Goal: Task Accomplishment & Management: Manage account settings

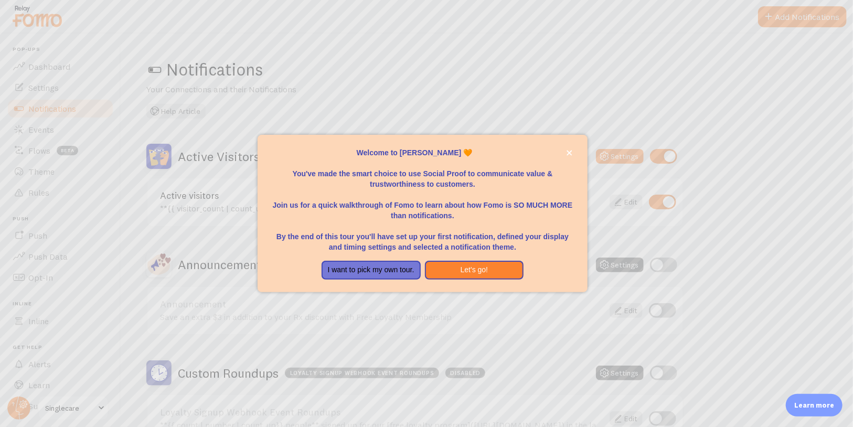
click at [94, 409] on div at bounding box center [426, 213] width 853 height 427
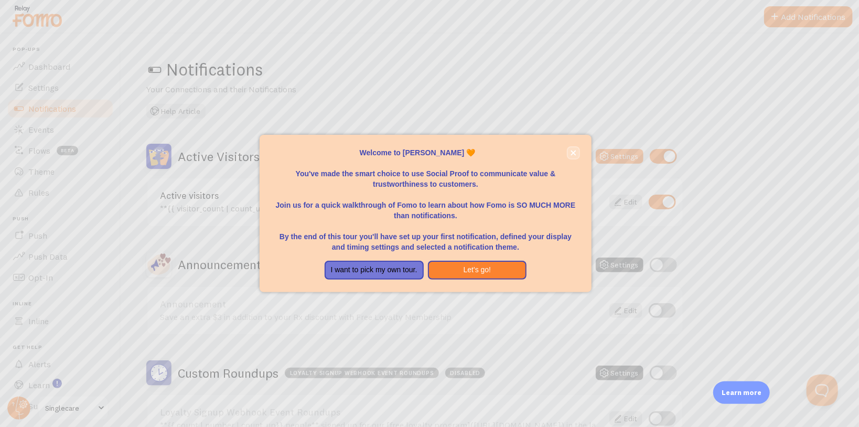
click at [577, 153] on button "close," at bounding box center [573, 152] width 11 height 11
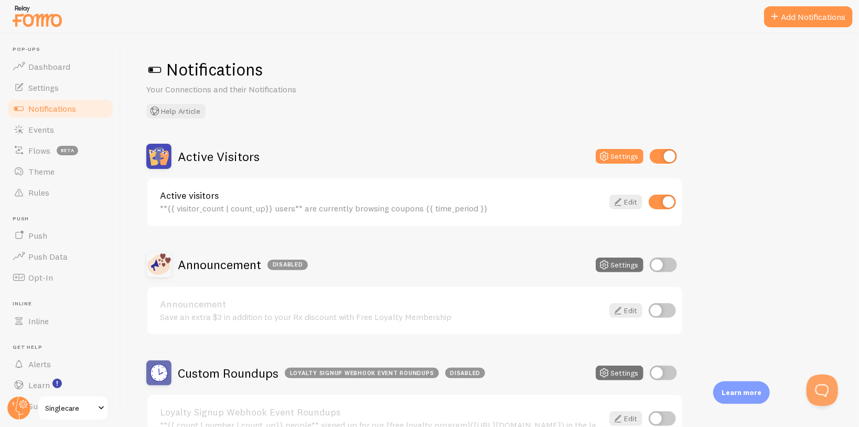
click at [83, 408] on span "Singlecare" at bounding box center [70, 408] width 50 height 13
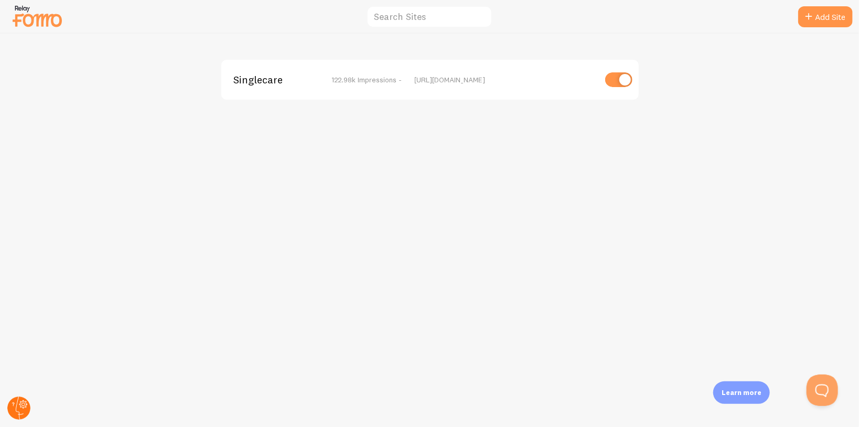
click at [17, 408] on circle at bounding box center [18, 408] width 23 height 23
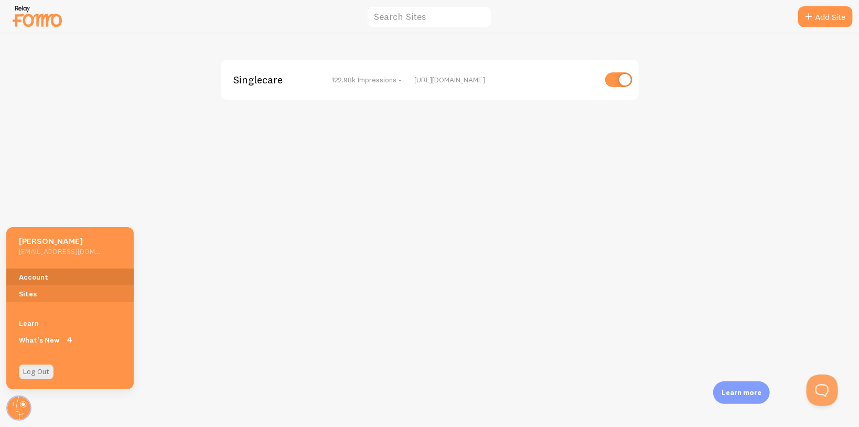
click at [52, 276] on link "Account" at bounding box center [69, 277] width 127 height 17
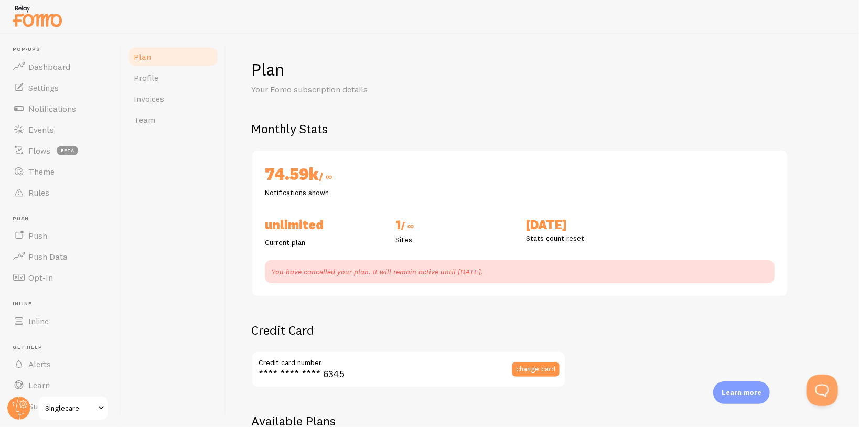
checkbox input "true"
click at [74, 409] on span "Singlecare" at bounding box center [70, 408] width 50 height 13
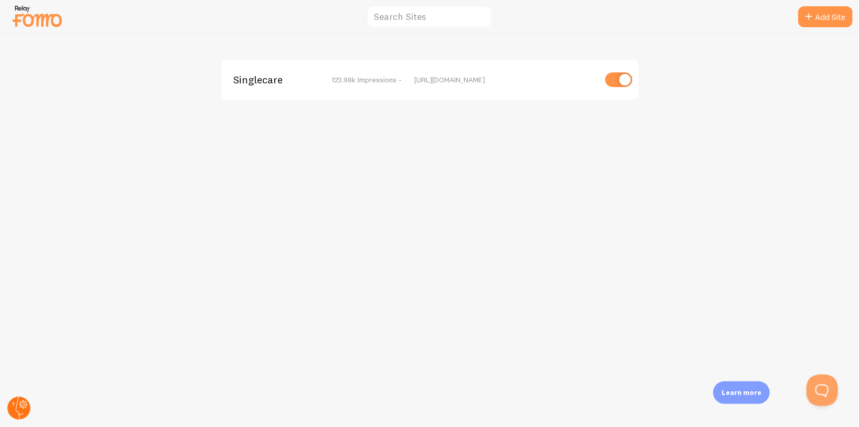
click at [20, 405] on icon at bounding box center [23, 404] width 6 height 6
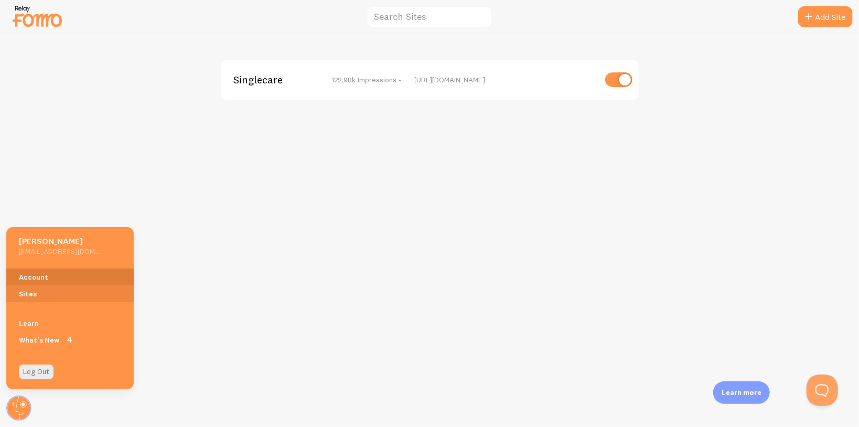
click at [43, 278] on link "Account" at bounding box center [69, 277] width 127 height 17
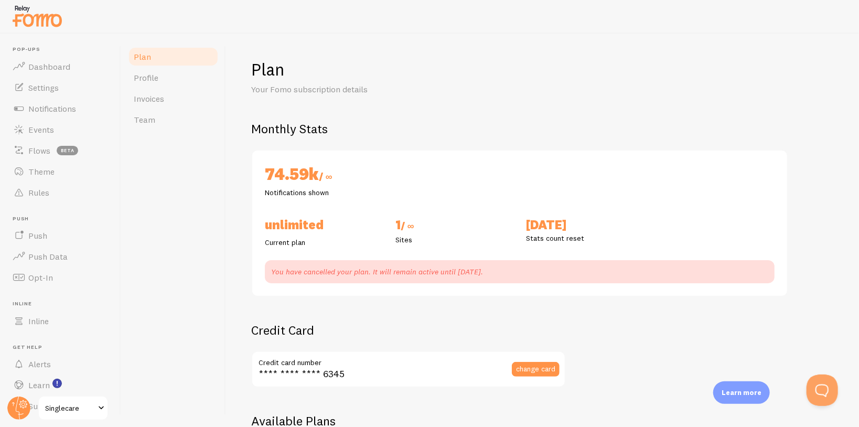
checkbox input "true"
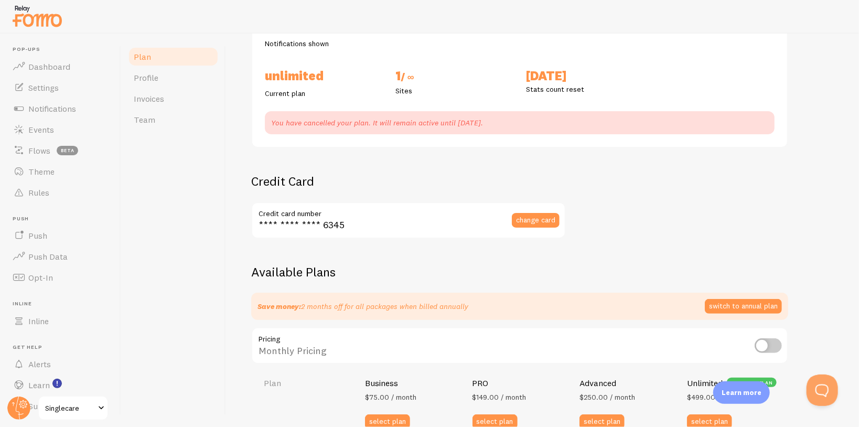
scroll to position [145, 0]
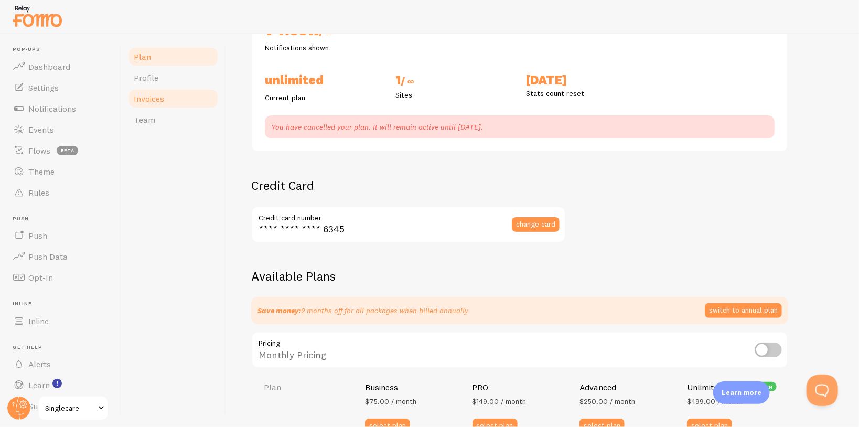
click at [158, 90] on link "Invoices" at bounding box center [173, 98] width 92 height 21
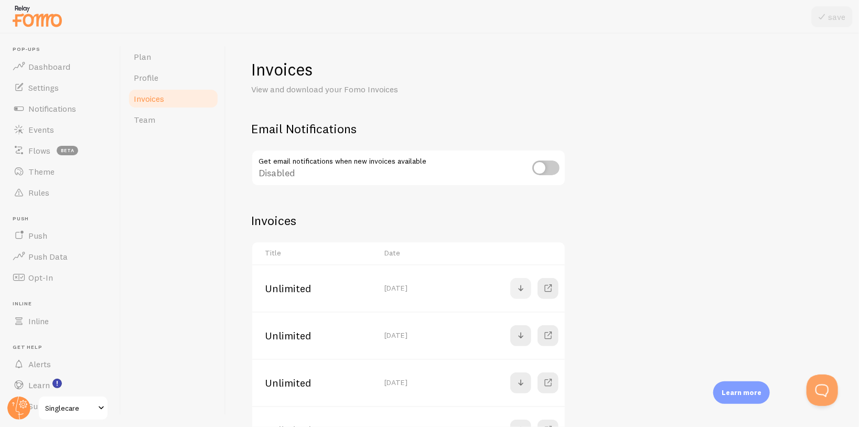
click at [520, 293] on span at bounding box center [521, 288] width 13 height 13
